Goal: Find specific page/section: Find specific page/section

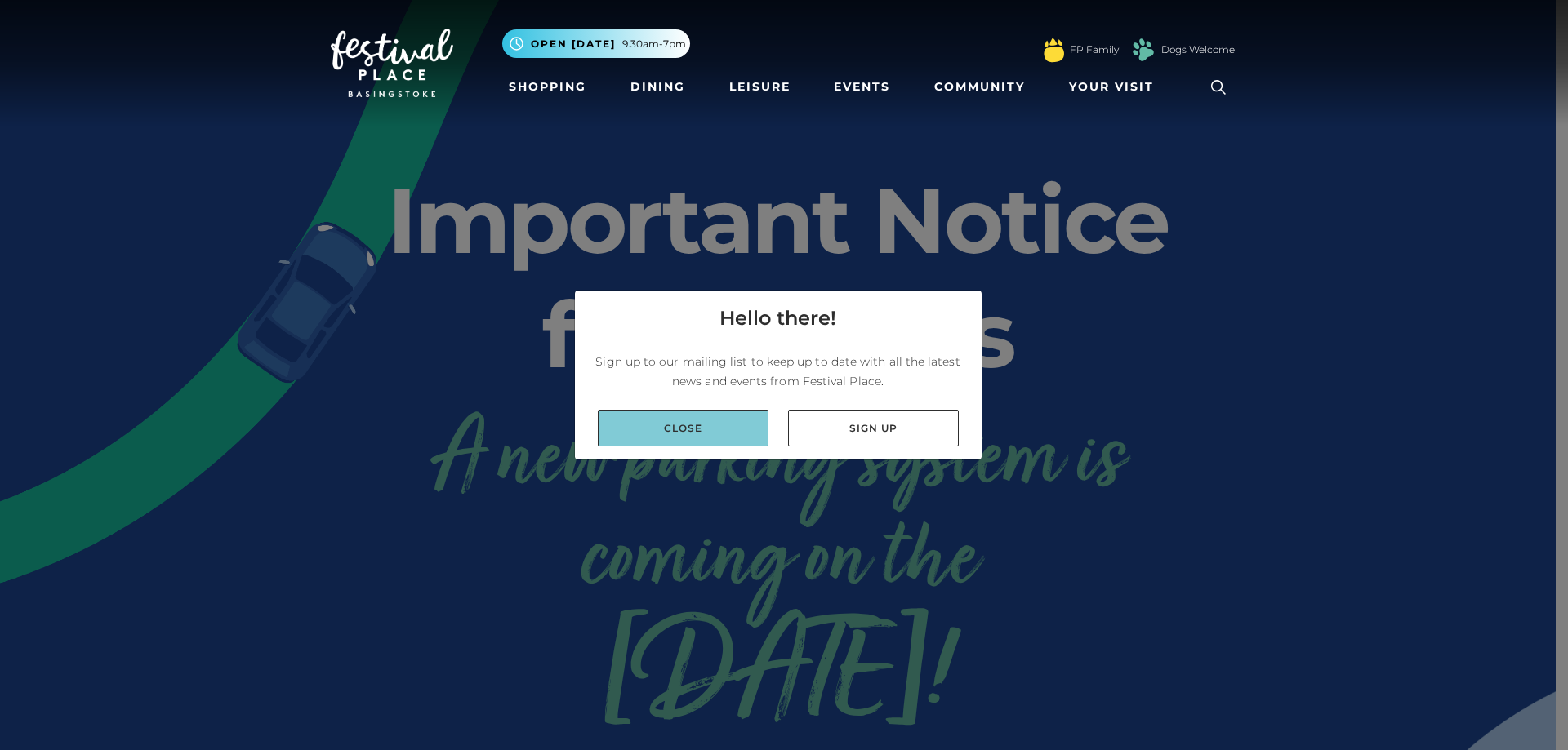
click at [731, 421] on link "Close" at bounding box center [683, 428] width 171 height 37
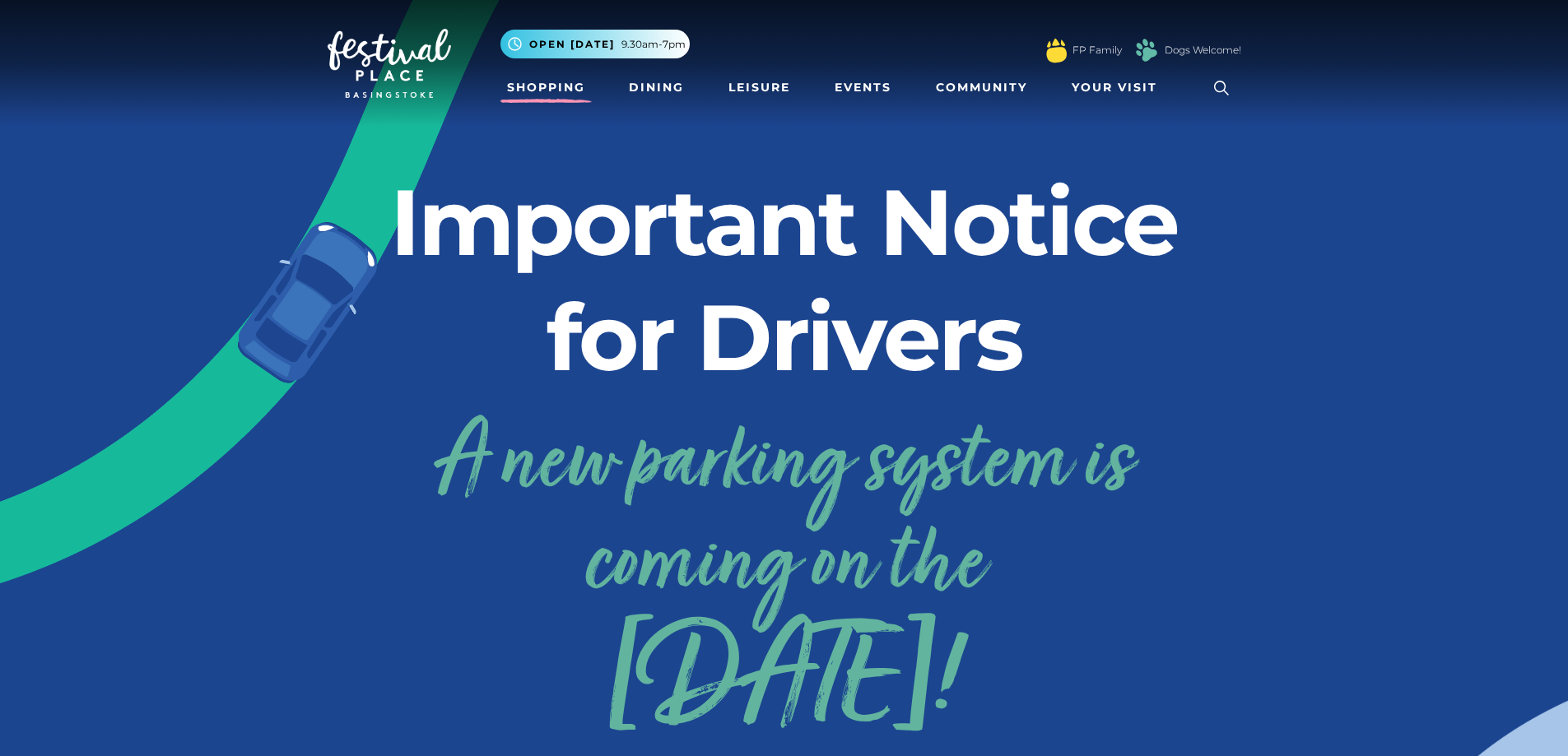
click at [561, 95] on link "Shopping" at bounding box center [545, 88] width 91 height 30
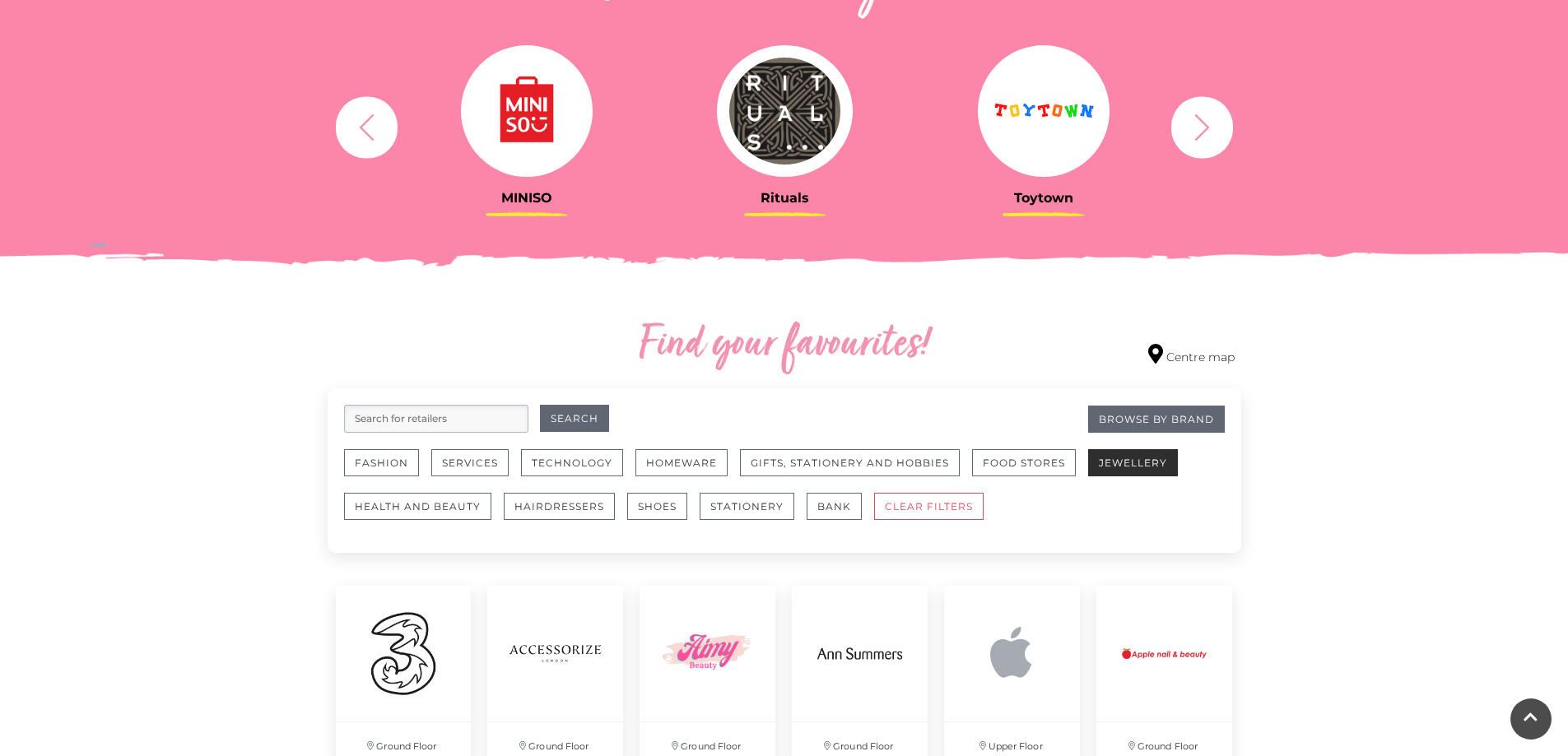
scroll to position [658, 0]
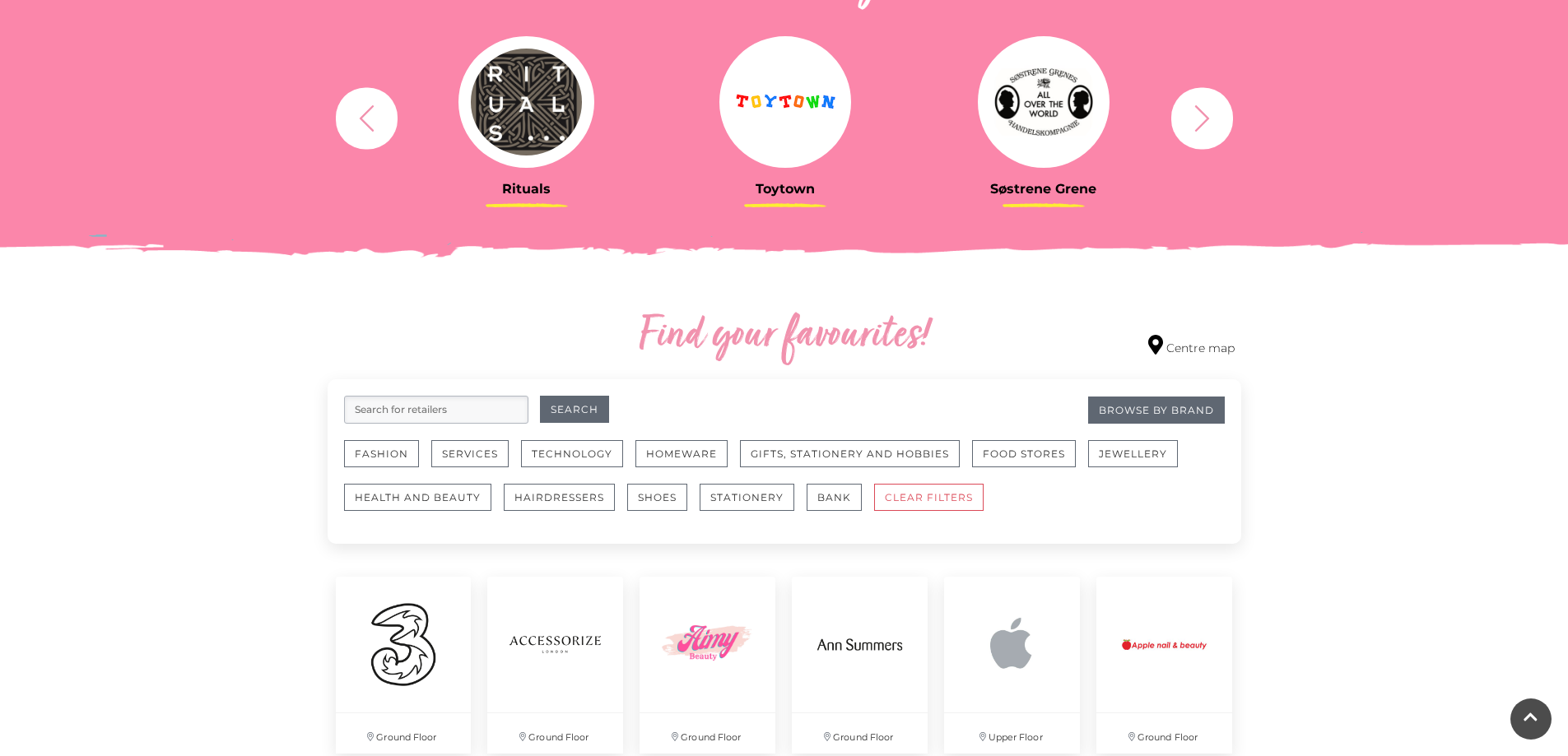
click at [439, 401] on input "search" at bounding box center [436, 409] width 184 height 28
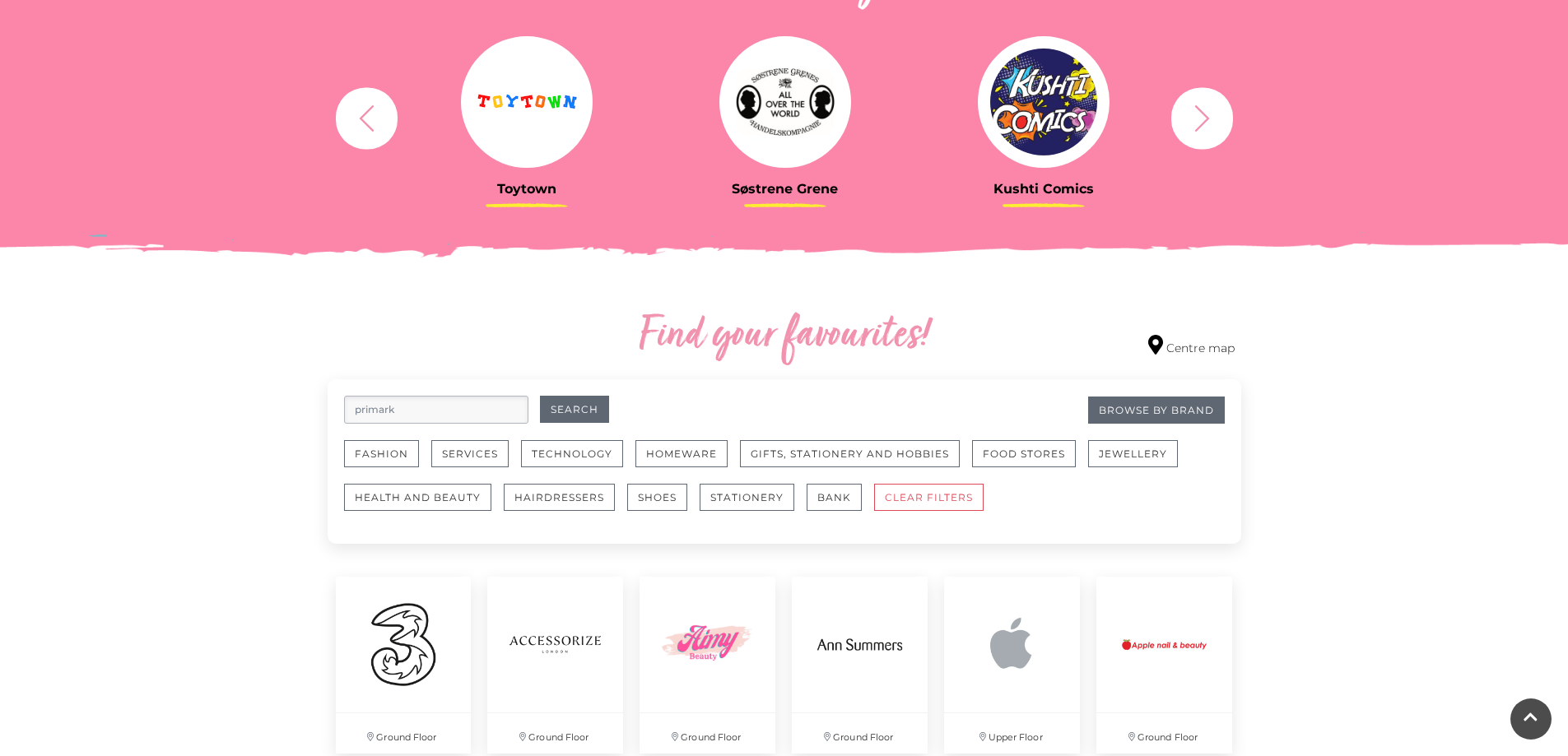
type input "primark"
click at [540, 396] on button "Search" at bounding box center [575, 409] width 69 height 27
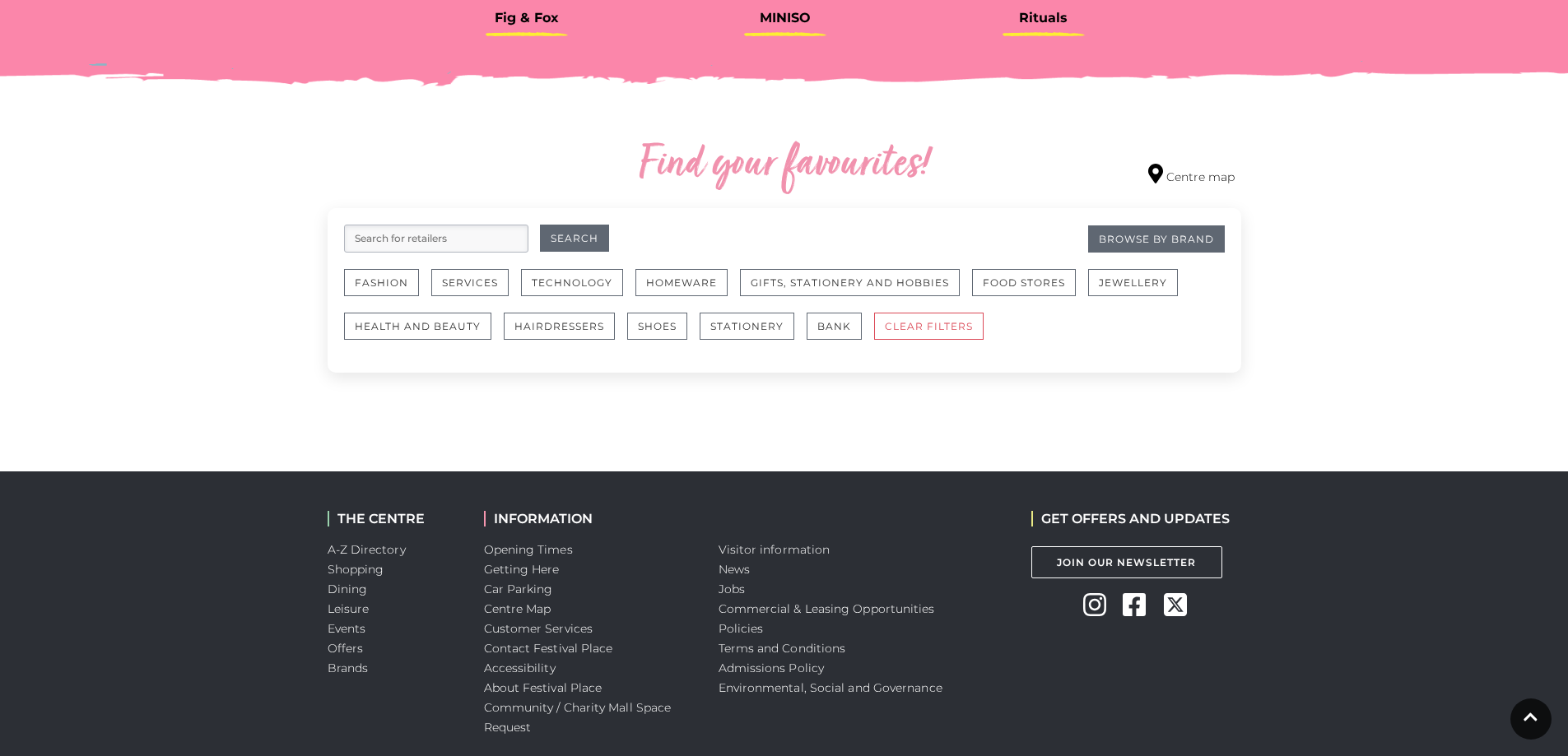
scroll to position [906, 0]
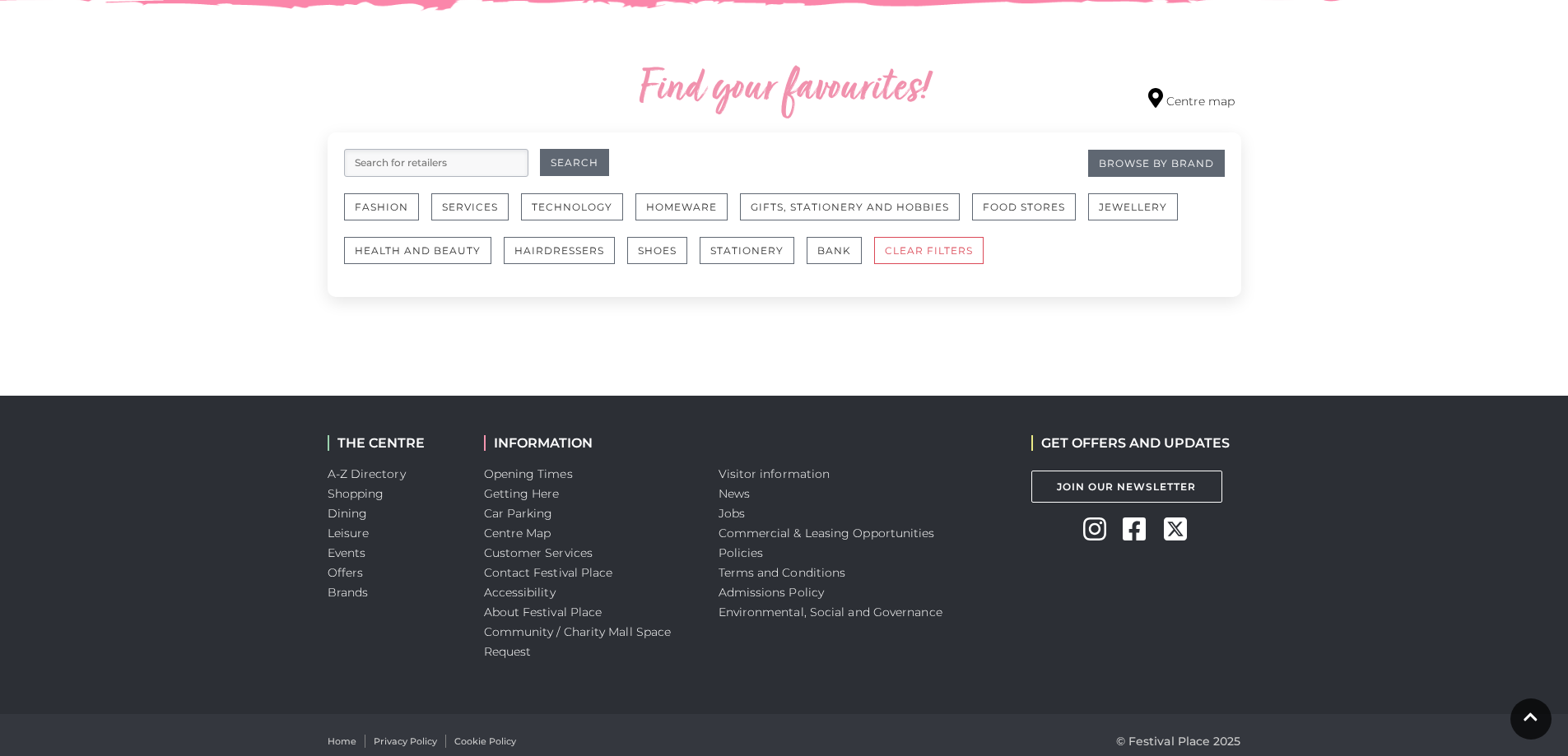
click at [502, 171] on input "search" at bounding box center [436, 162] width 184 height 28
click at [468, 133] on div "Filter retailers Search for retailers Search Browse By Brand Fashion Services T…" at bounding box center [784, 214] width 913 height 165
click at [383, 208] on button "Fashion" at bounding box center [381, 207] width 75 height 27
